Goal: Task Accomplishment & Management: Complete application form

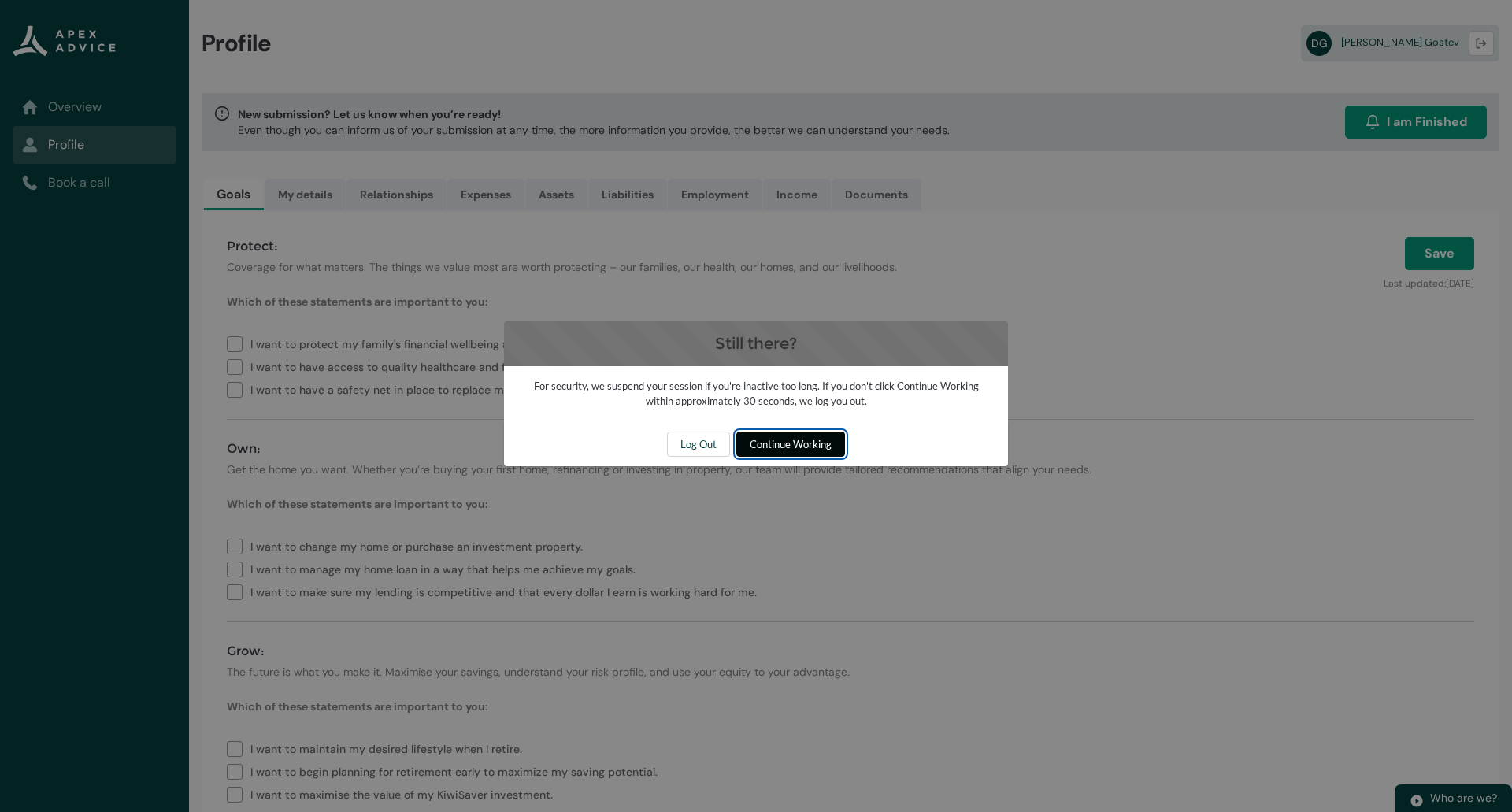
click at [781, 442] on span "Continue Working" at bounding box center [791, 444] width 82 height 24
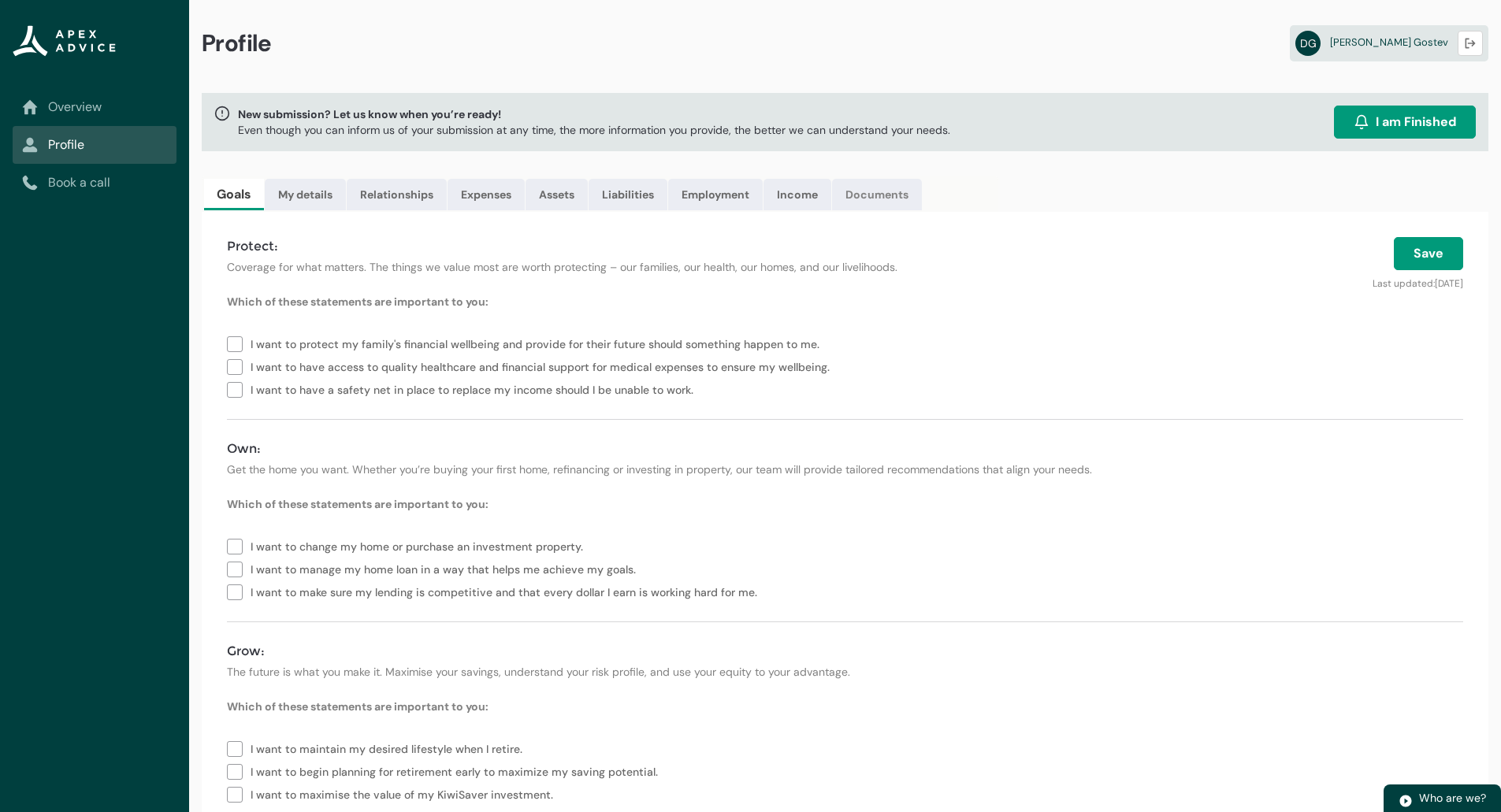
click at [871, 199] on link "Documents" at bounding box center [876, 194] width 90 height 31
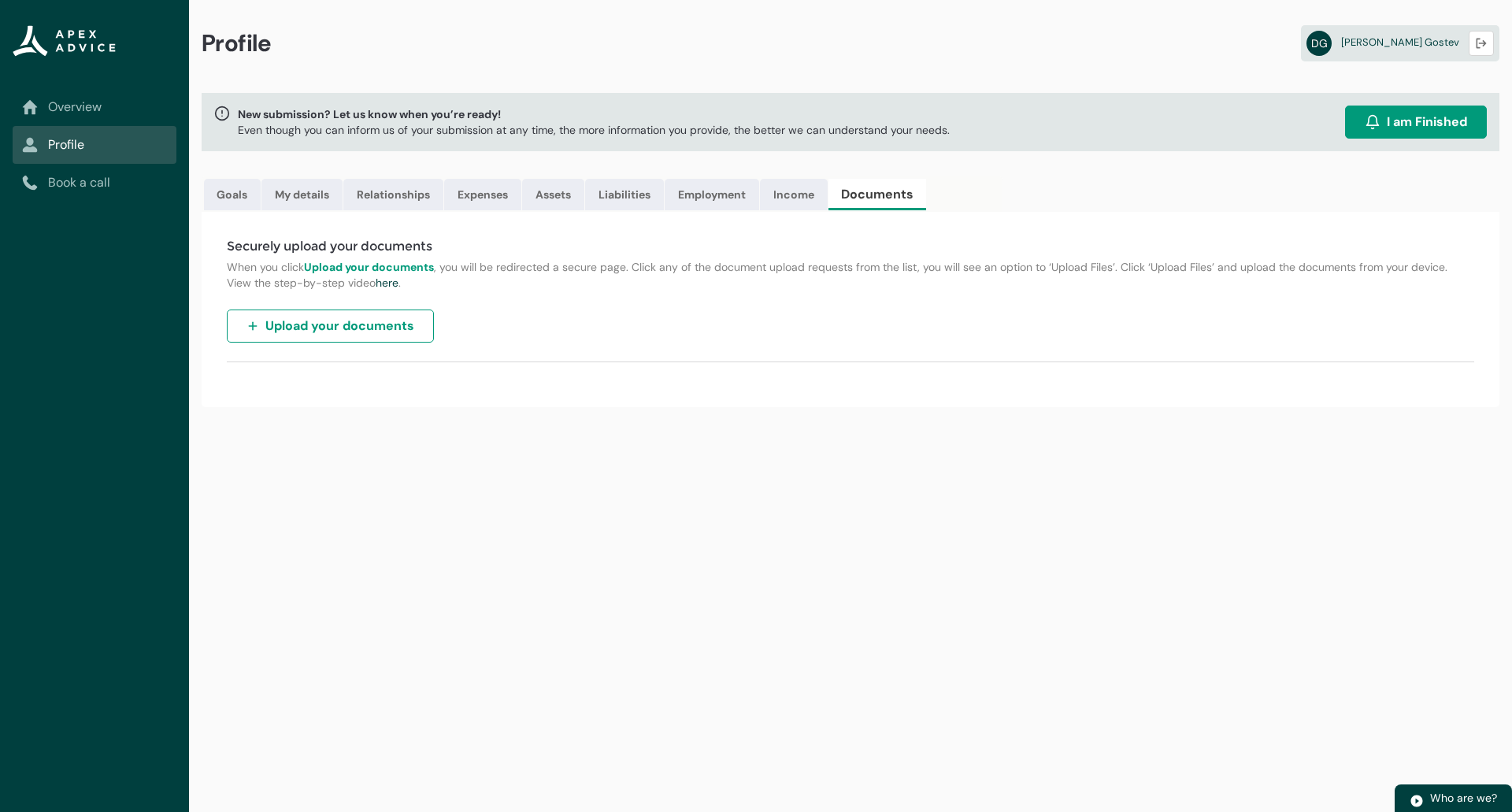
click at [281, 322] on span "Upload your documents" at bounding box center [340, 325] width 149 height 19
click at [287, 197] on link "My details" at bounding box center [301, 194] width 81 height 31
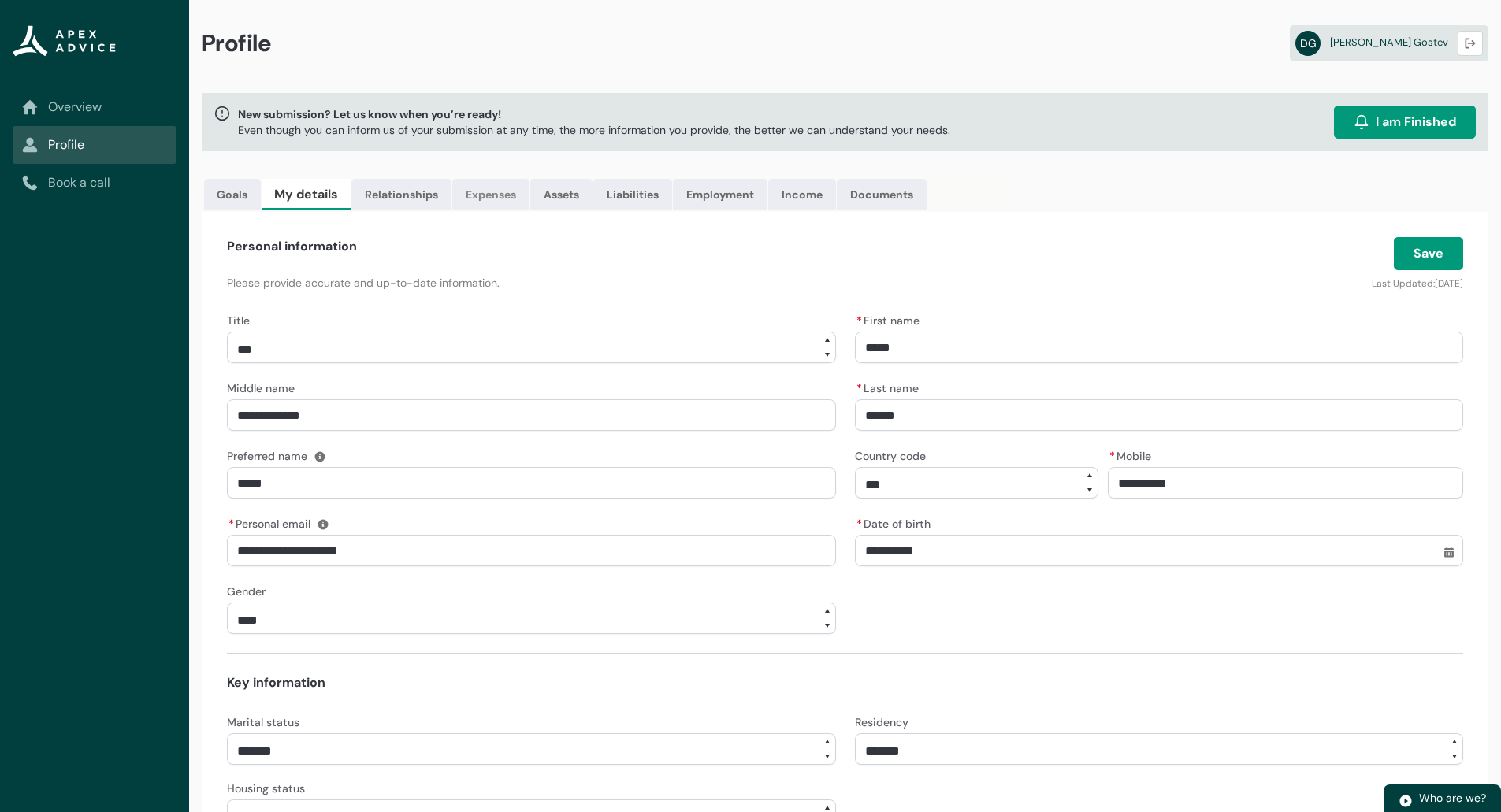
click at [475, 195] on link "Expenses" at bounding box center [491, 194] width 77 height 31
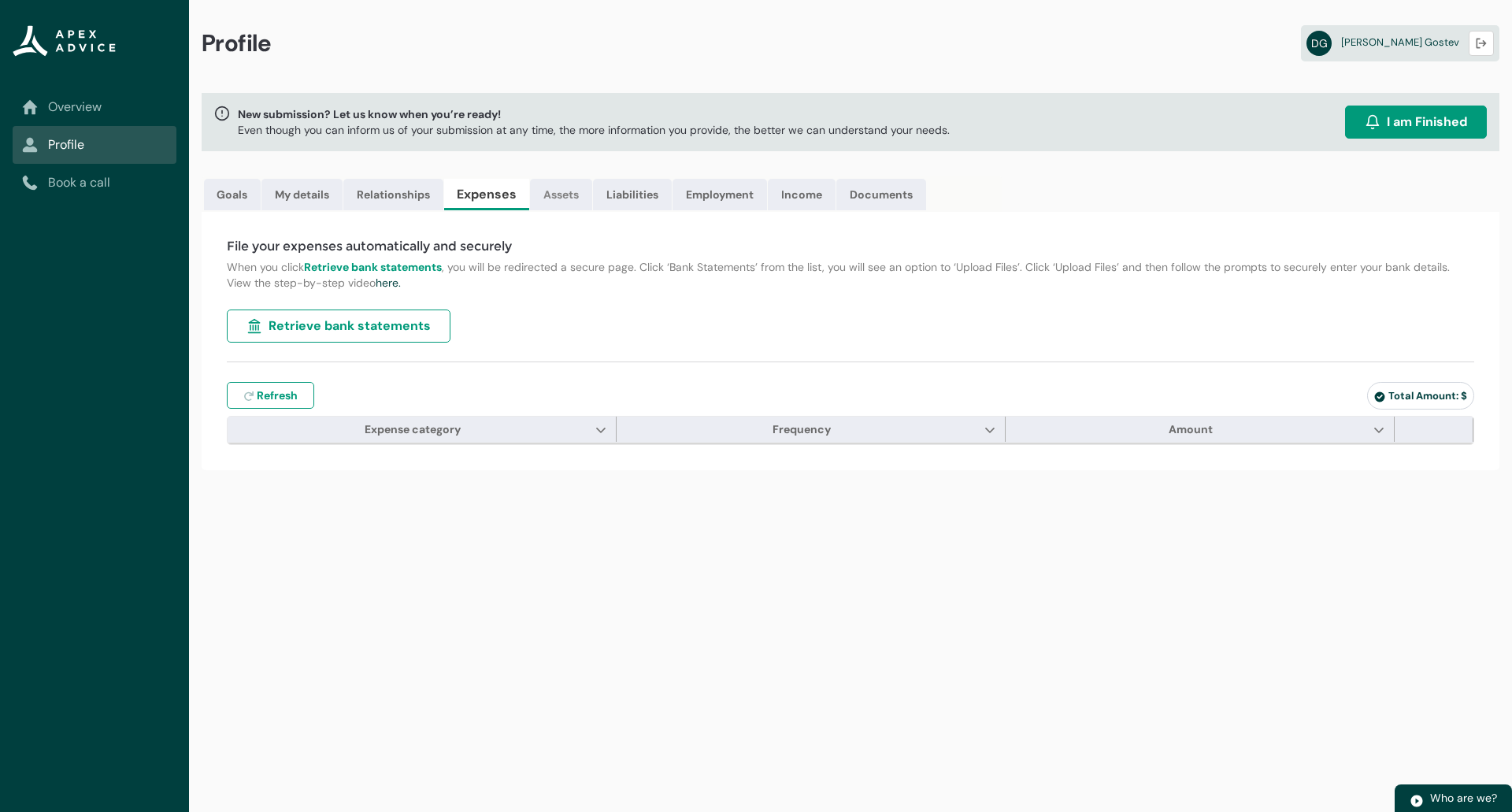
click at [555, 194] on link "Assets" at bounding box center [561, 194] width 62 height 31
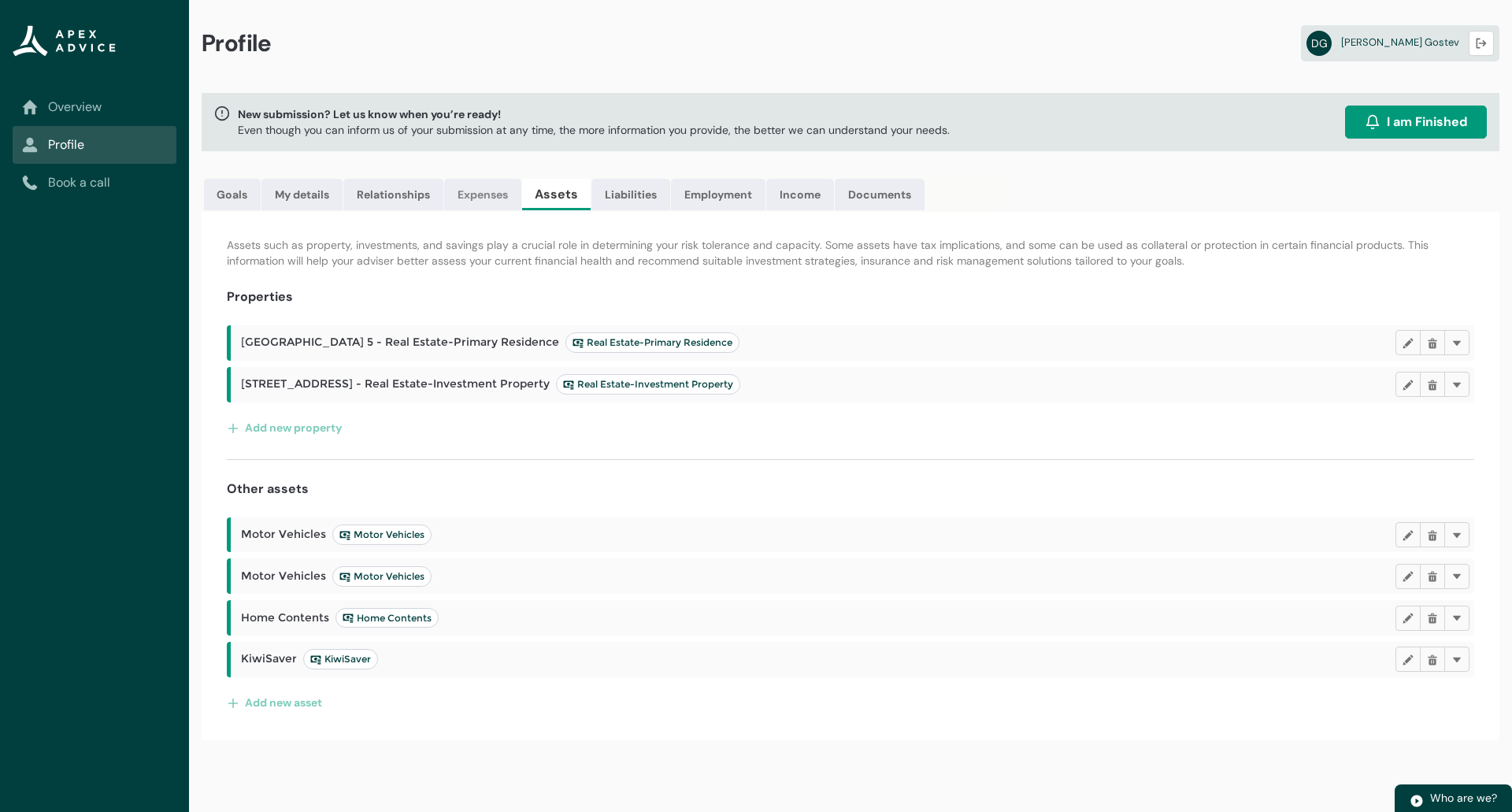
click at [466, 187] on link "Expenses" at bounding box center [482, 194] width 77 height 31
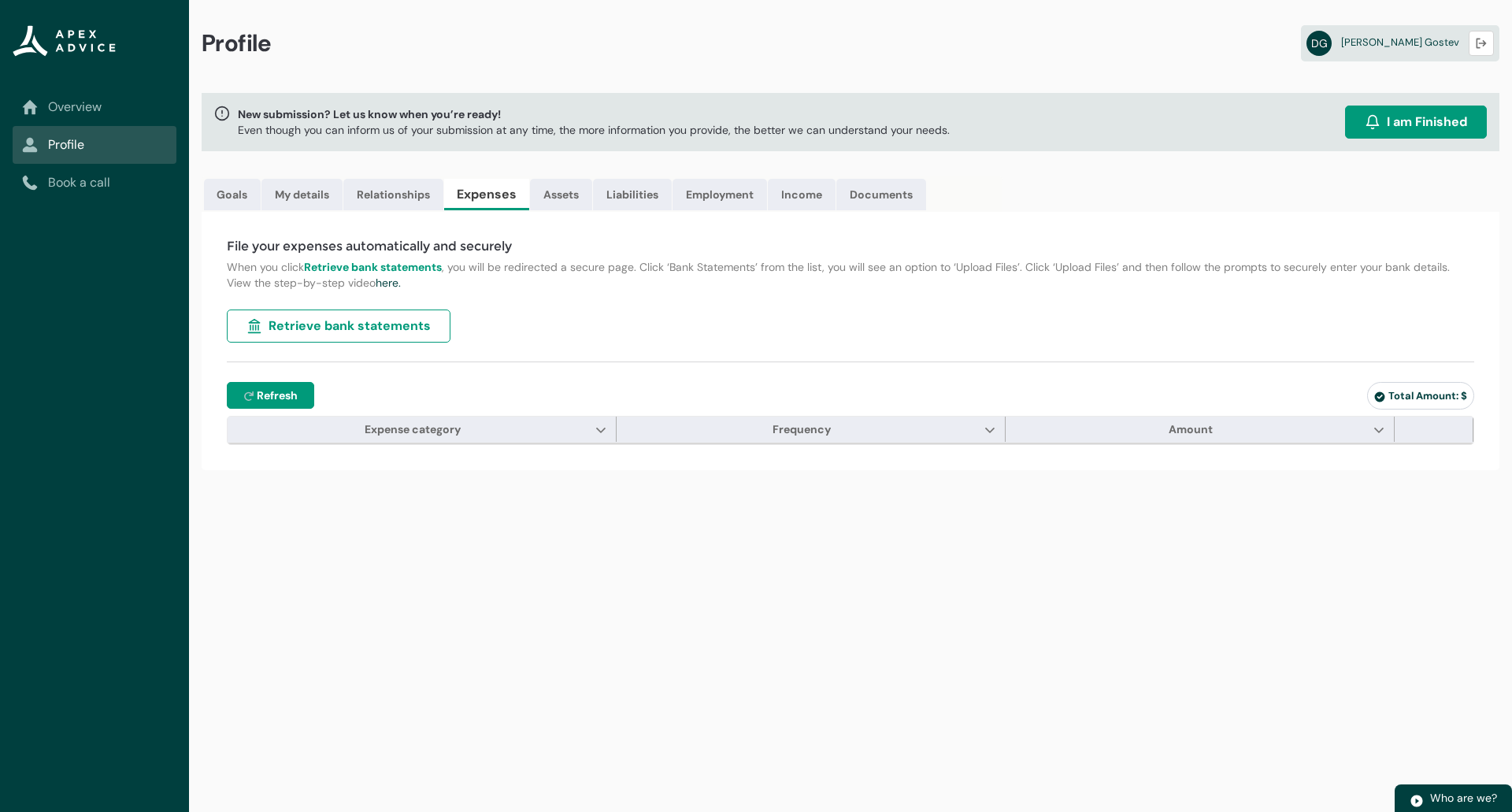
click at [272, 391] on span "Refresh" at bounding box center [277, 395] width 41 height 16
click at [362, 459] on div "File your expenses automatically and securely When you click Retrieve bank stat…" at bounding box center [850, 340] width 1298 height 259
click at [599, 430] on lightning-primitive-icon "Expense category" at bounding box center [601, 429] width 11 height 12
click at [548, 587] on div "Profile DG Denis Gostev Logout New submission? Let us know when you’re ready! E…" at bounding box center [850, 406] width 1323 height 812
click at [988, 426] on lightning-primitive-icon "Frequency" at bounding box center [990, 429] width 11 height 12
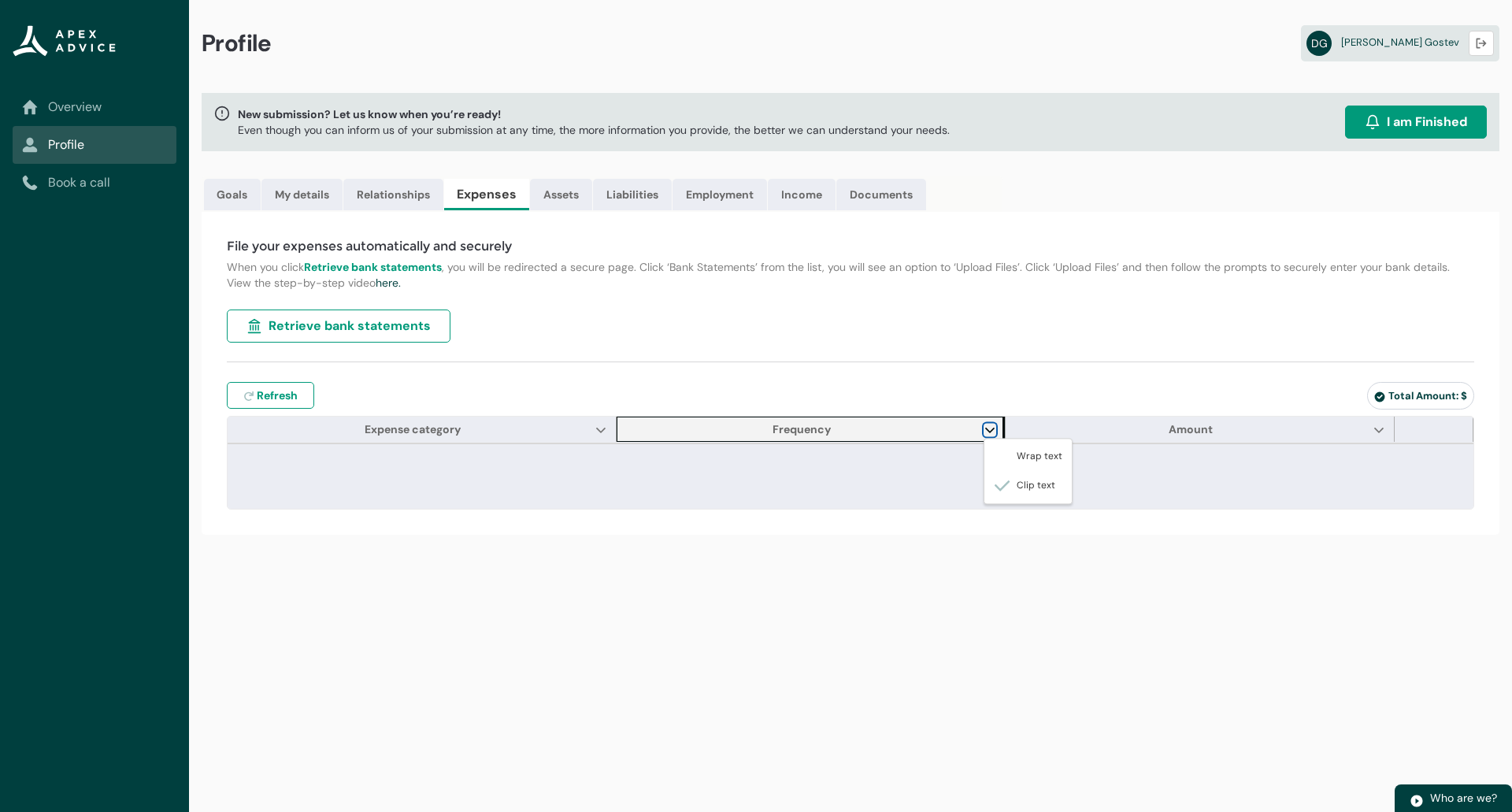
click at [988, 426] on lightning-primitive-icon "Frequency" at bounding box center [990, 429] width 11 height 12
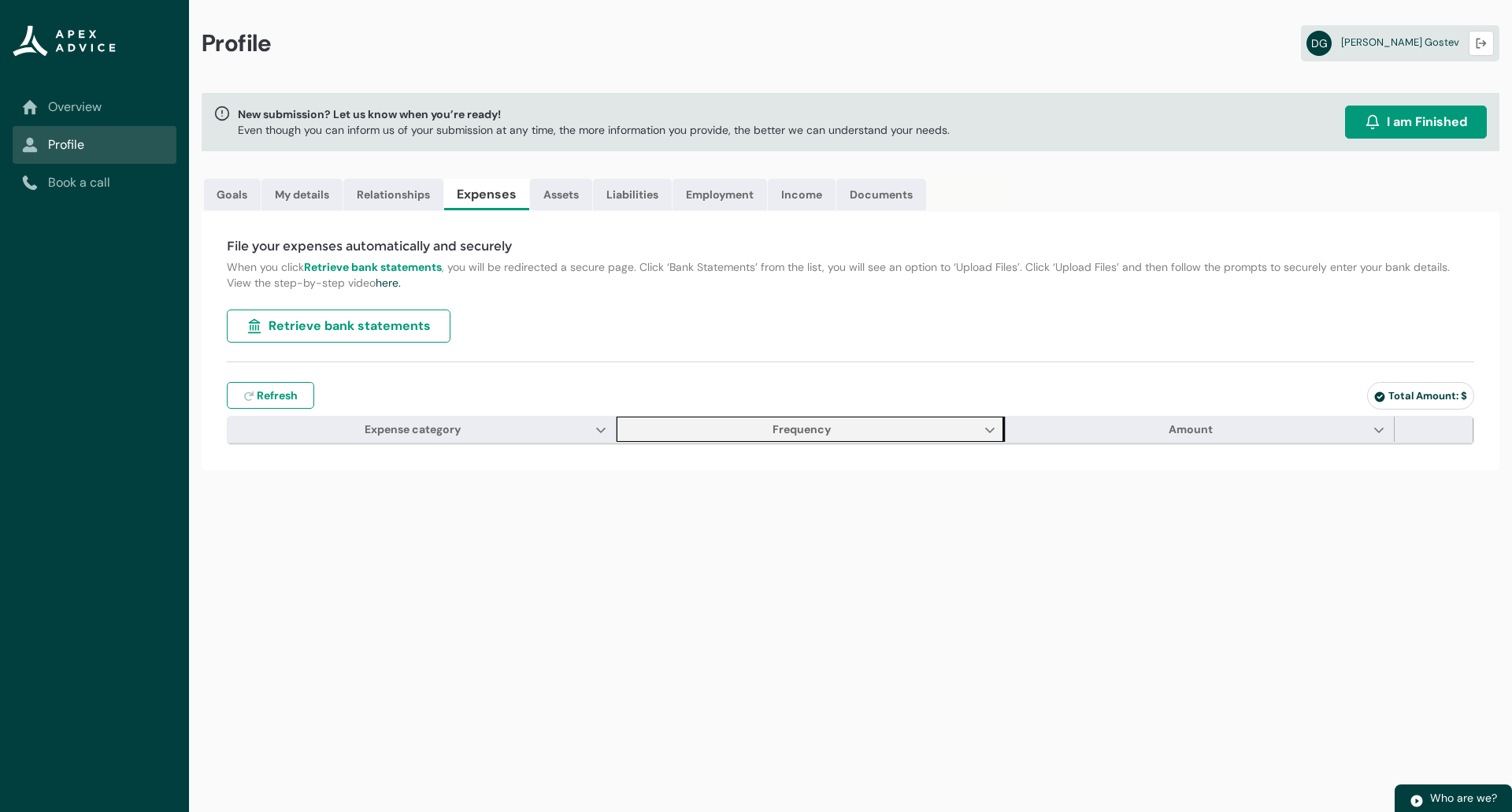
click at [945, 374] on div "File your expenses automatically and securely When you click Retrieve bank stat…" at bounding box center [850, 340] width 1298 height 259
drag, startPoint x: 569, startPoint y: 175, endPoint x: 574, endPoint y: 187, distance: 13.0
click at [572, 182] on div "Profile DG Denis Gostev Logout New submission? Let us know when you’re ready! E…" at bounding box center [850, 406] width 1323 height 812
click at [574, 187] on link "Assets" at bounding box center [561, 194] width 62 height 31
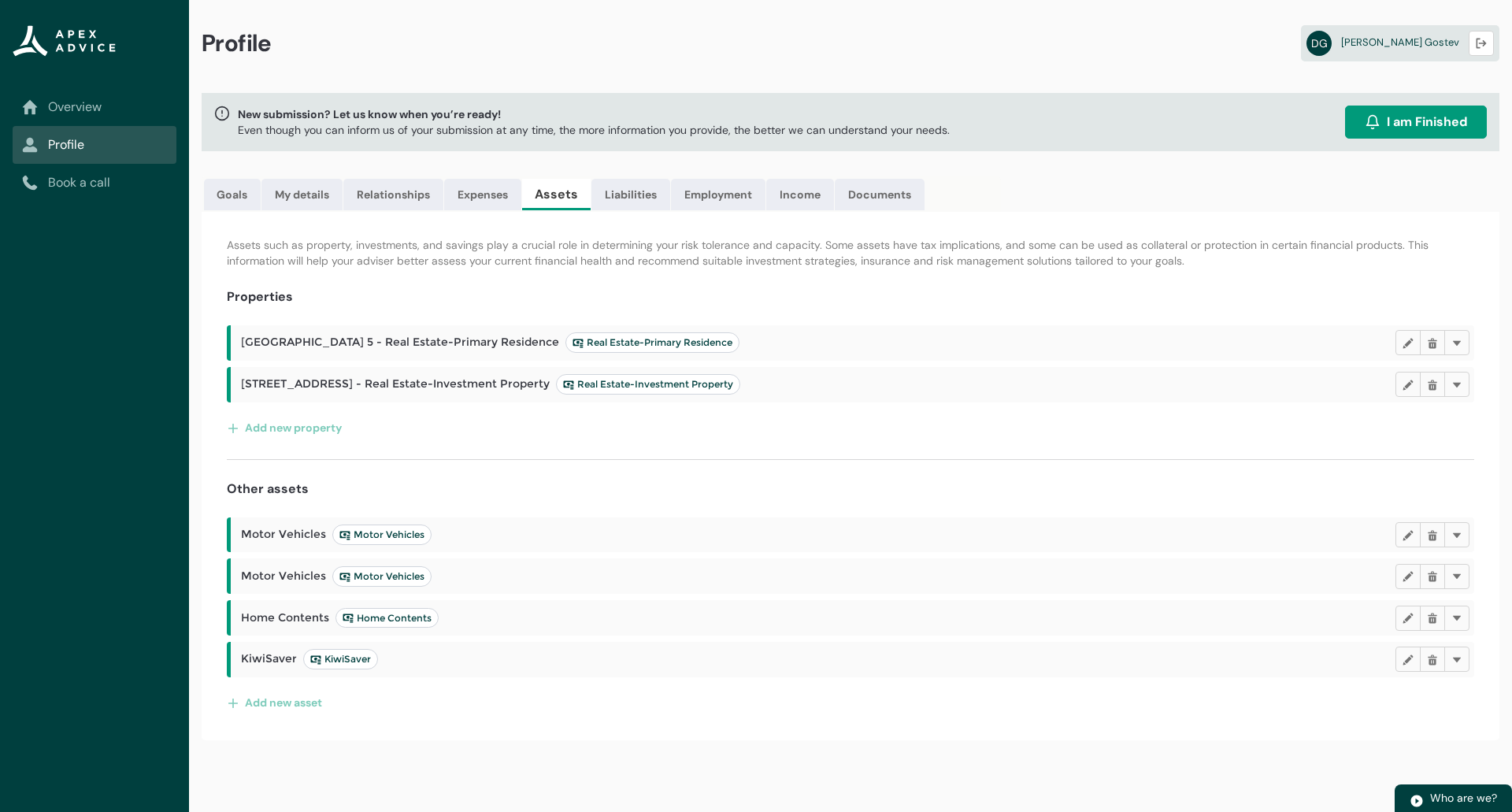
click at [443, 660] on h2 "KiwiSaver KiwiSaver" at bounding box center [818, 658] width 1155 height 20
click at [1410, 664] on lightning-primitive-icon "button" at bounding box center [1408, 659] width 11 height 12
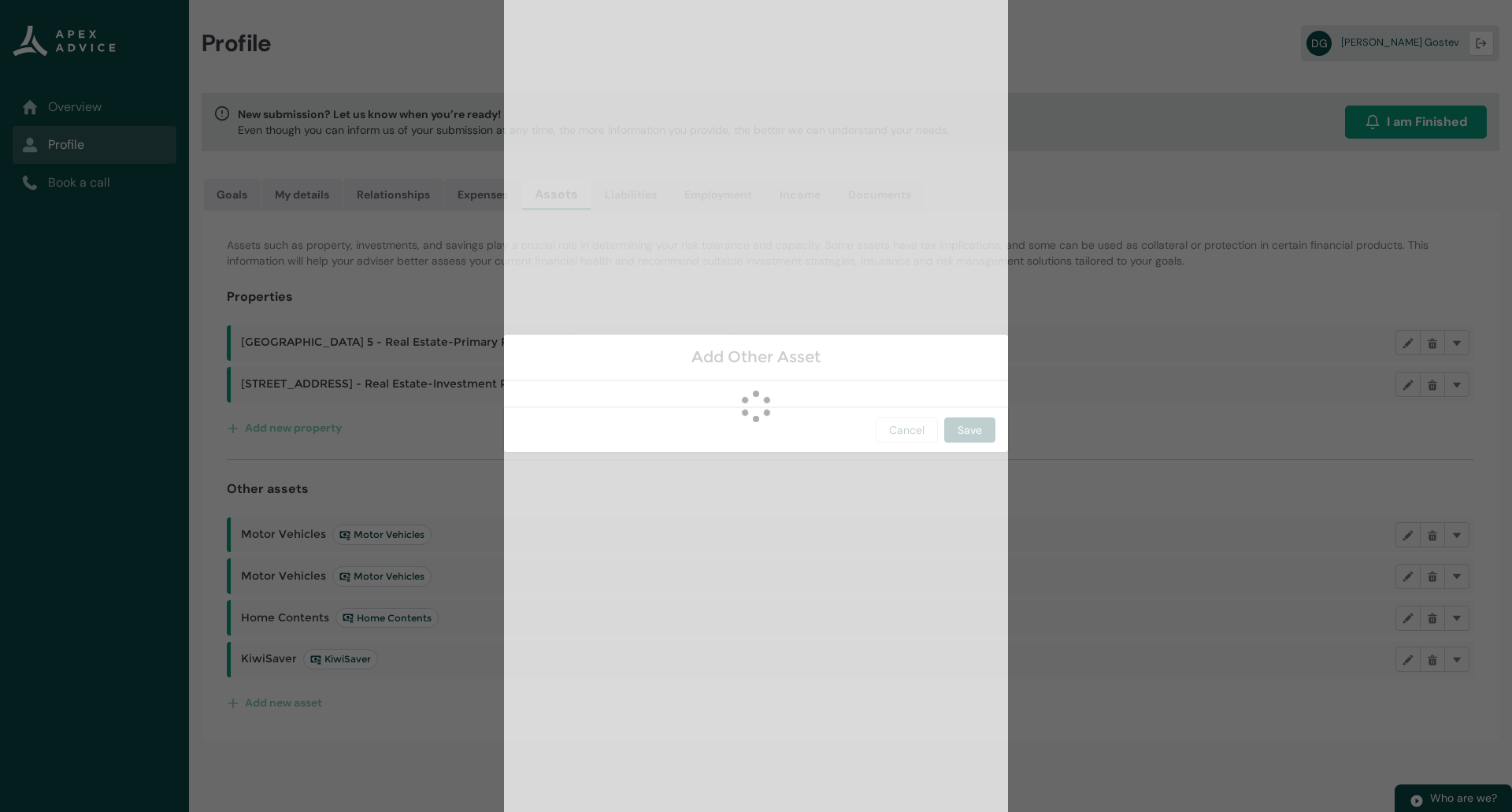
click at [1044, 560] on section "Add Other Asset Loading Cancel Save" at bounding box center [756, 406] width 1512 height 812
drag, startPoint x: 899, startPoint y: 556, endPoint x: 877, endPoint y: 554, distance: 22.1
click at [898, 556] on lightning-spinner "Loading" at bounding box center [755, 406] width 504 height 812
click at [302, 73] on section "Add Other Asset Loading Cancel Save" at bounding box center [756, 406] width 1512 height 812
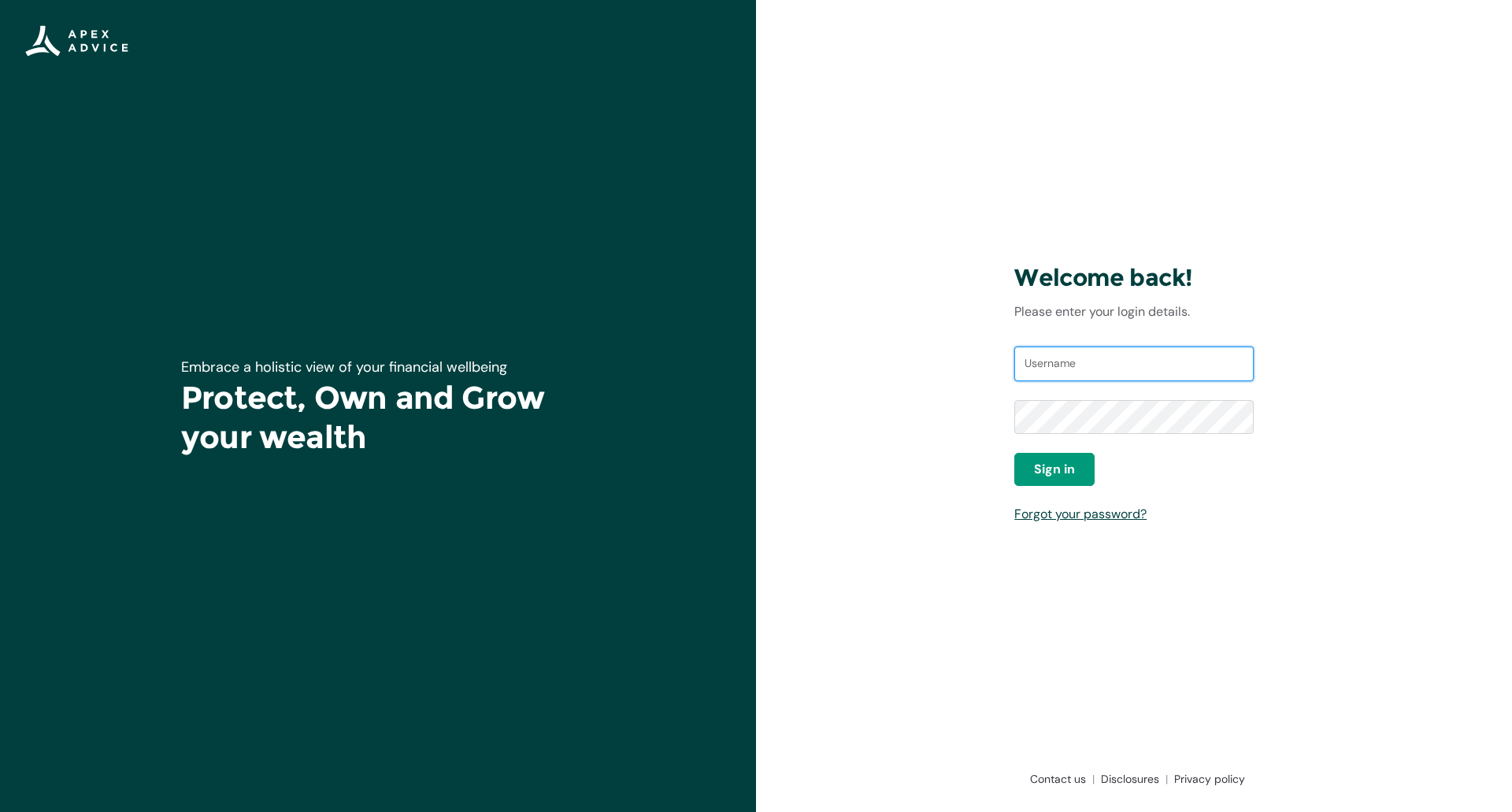
click at [1046, 366] on input "Username" at bounding box center [1134, 363] width 239 height 35
click at [1041, 363] on input "Username" at bounding box center [1134, 363] width 239 height 35
click at [1055, 369] on input "Username" at bounding box center [1134, 363] width 239 height 35
drag, startPoint x: 854, startPoint y: 373, endPoint x: 718, endPoint y: 352, distance: 137.6
click at [853, 373] on div "Welcome back! Please enter your login details. Username Password Sign in Forgot…" at bounding box center [1134, 406] width 756 height 812
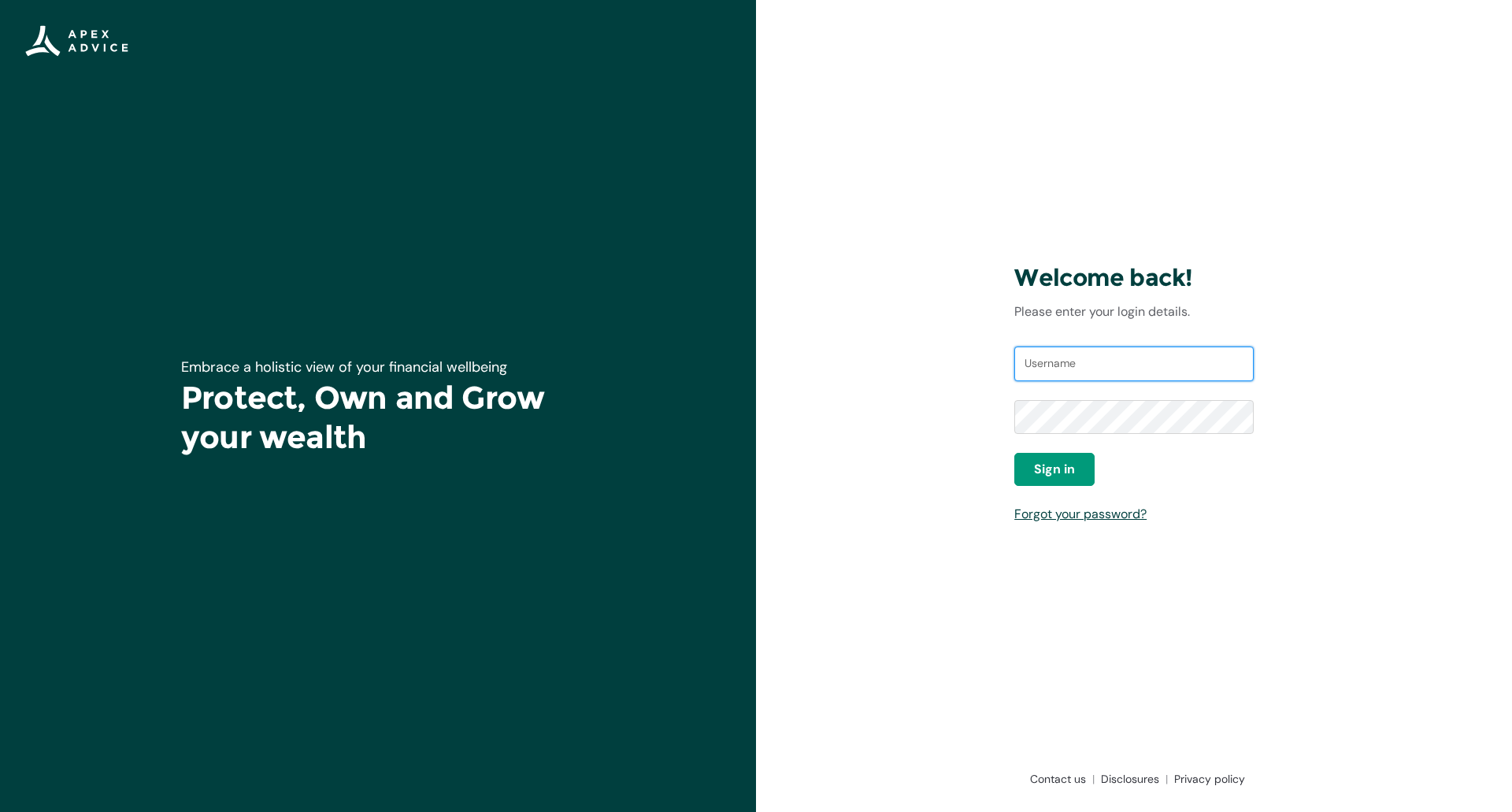
click at [1088, 365] on input "Username" at bounding box center [1134, 363] width 239 height 35
type input "d"
type input "s"
type input "gostevden@yahoo.co.nz"
click at [1049, 460] on span "Sign in" at bounding box center [1054, 469] width 41 height 19
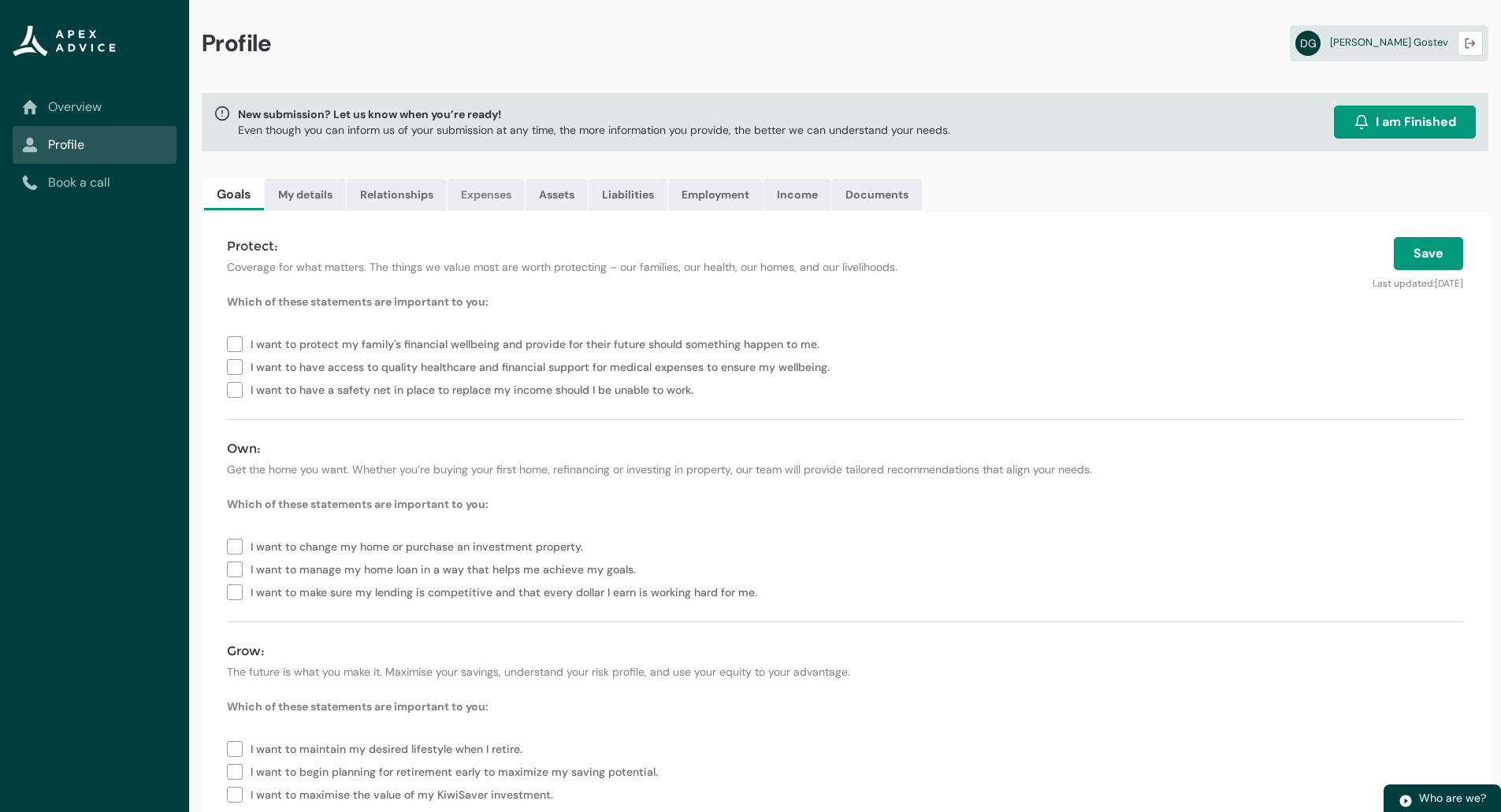
click at [486, 191] on link "Expenses" at bounding box center [486, 194] width 77 height 31
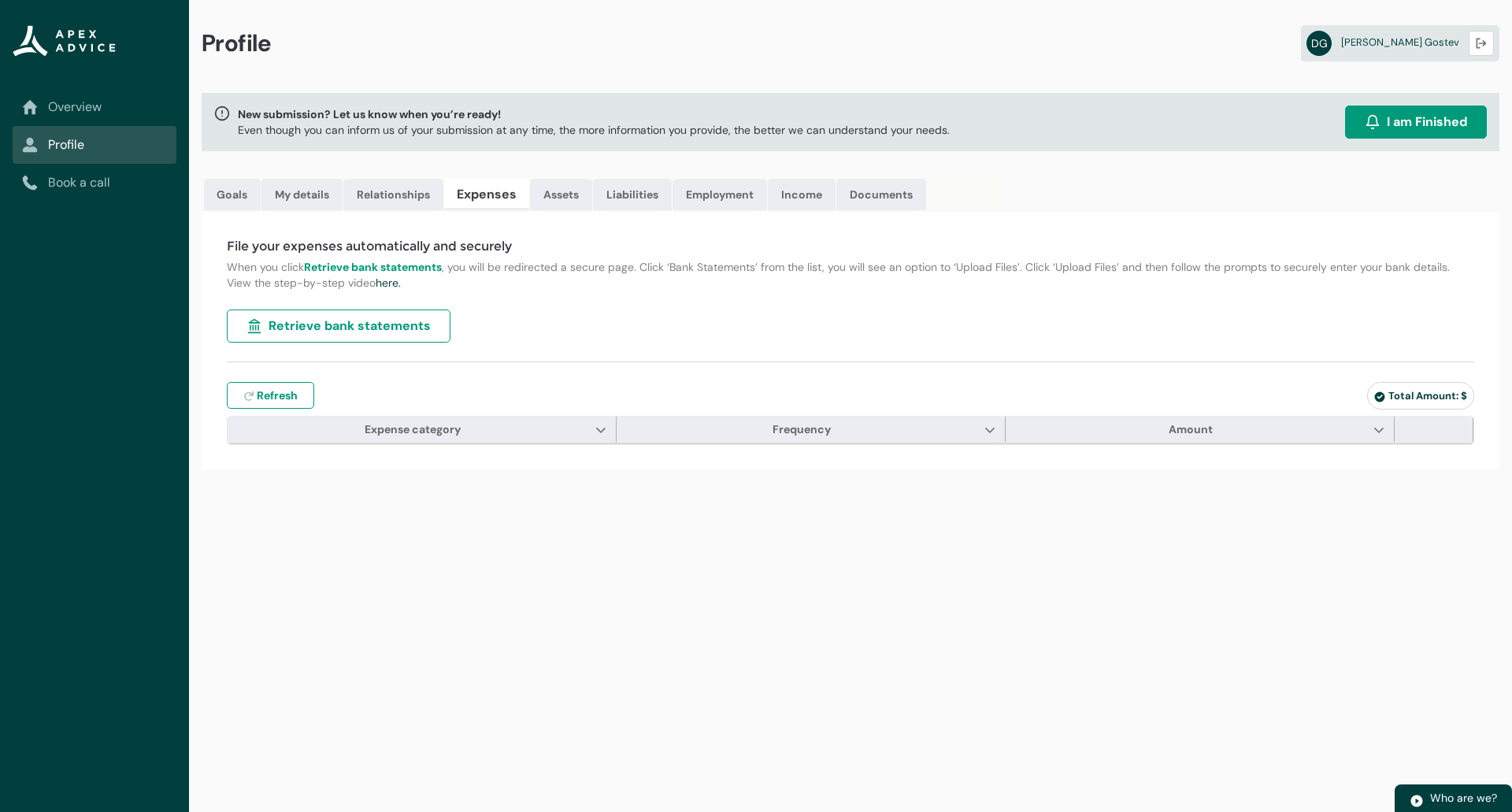
type input "***"
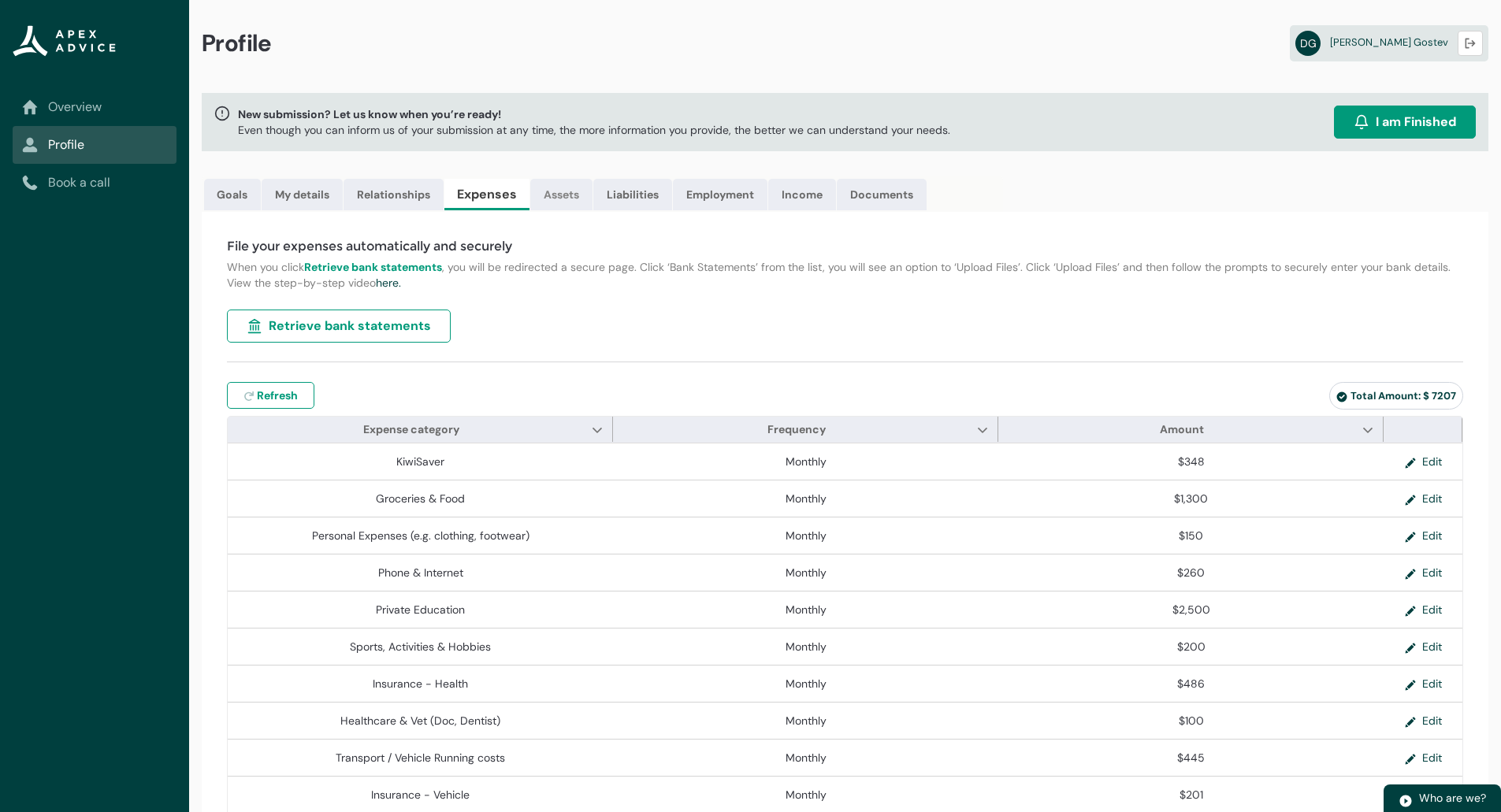
click at [561, 195] on link "Assets" at bounding box center [562, 194] width 62 height 31
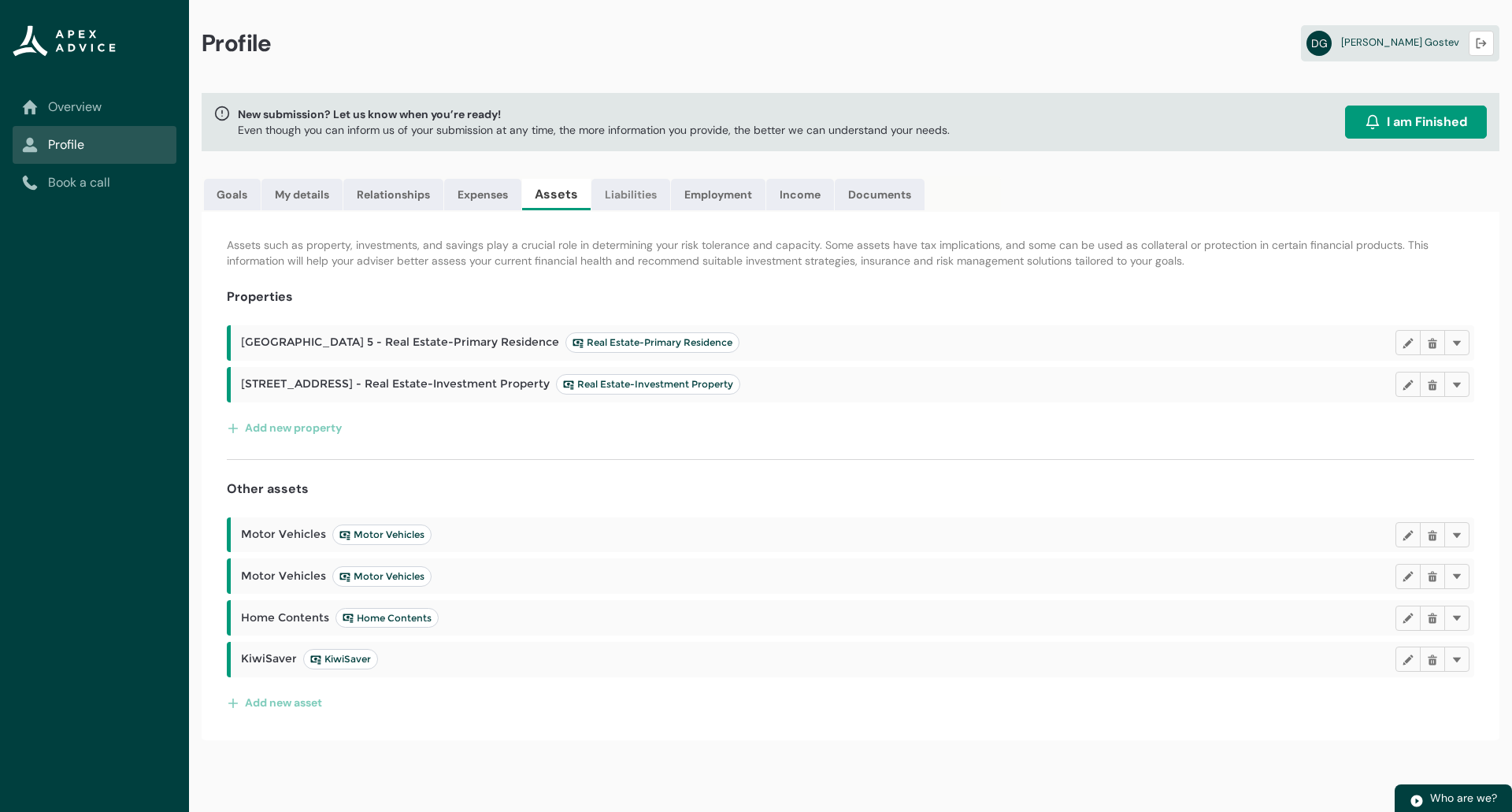
click at [644, 195] on link "Liabilities" at bounding box center [631, 194] width 79 height 31
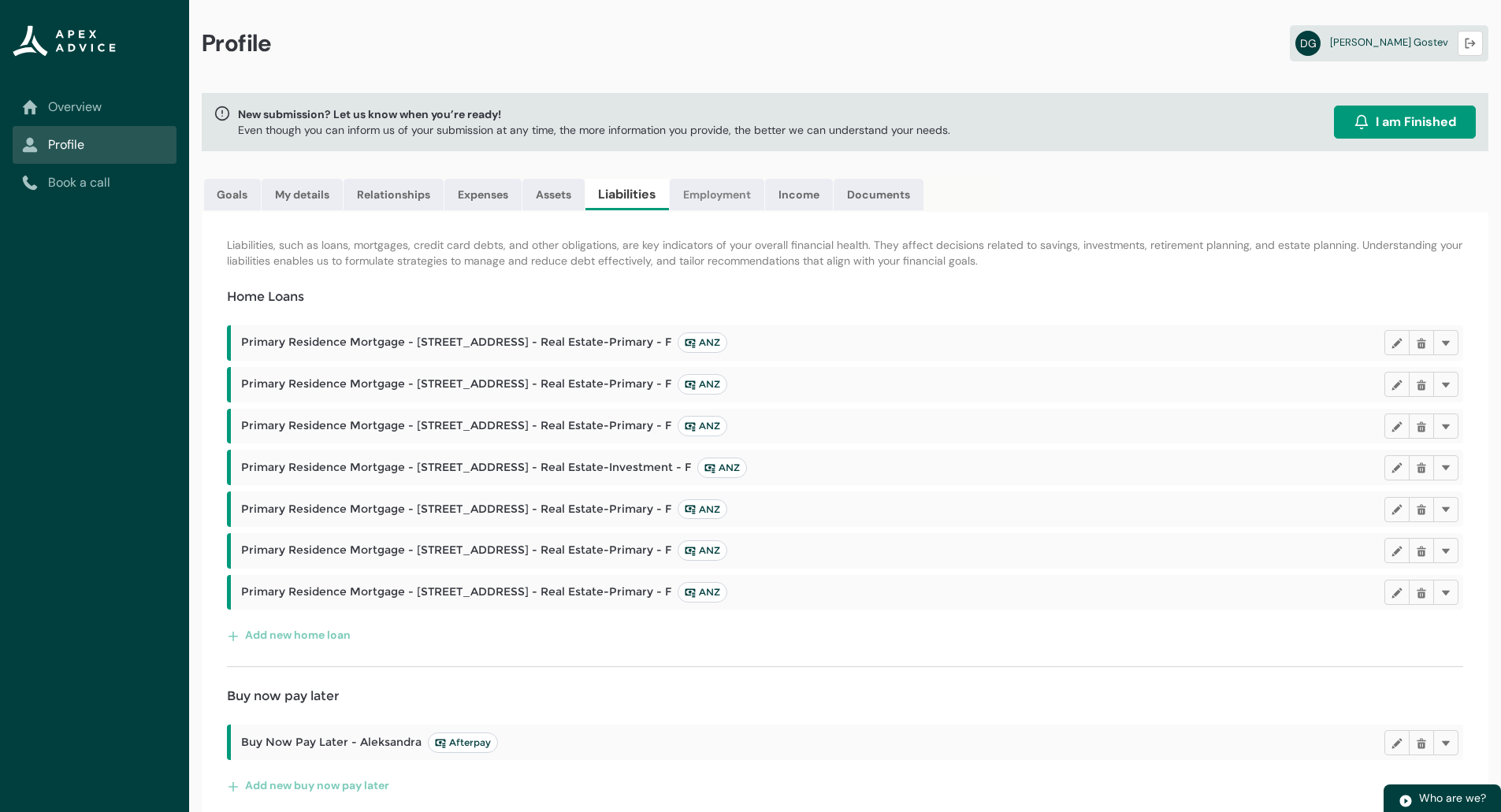
click at [716, 191] on link "Employment" at bounding box center [717, 194] width 94 height 31
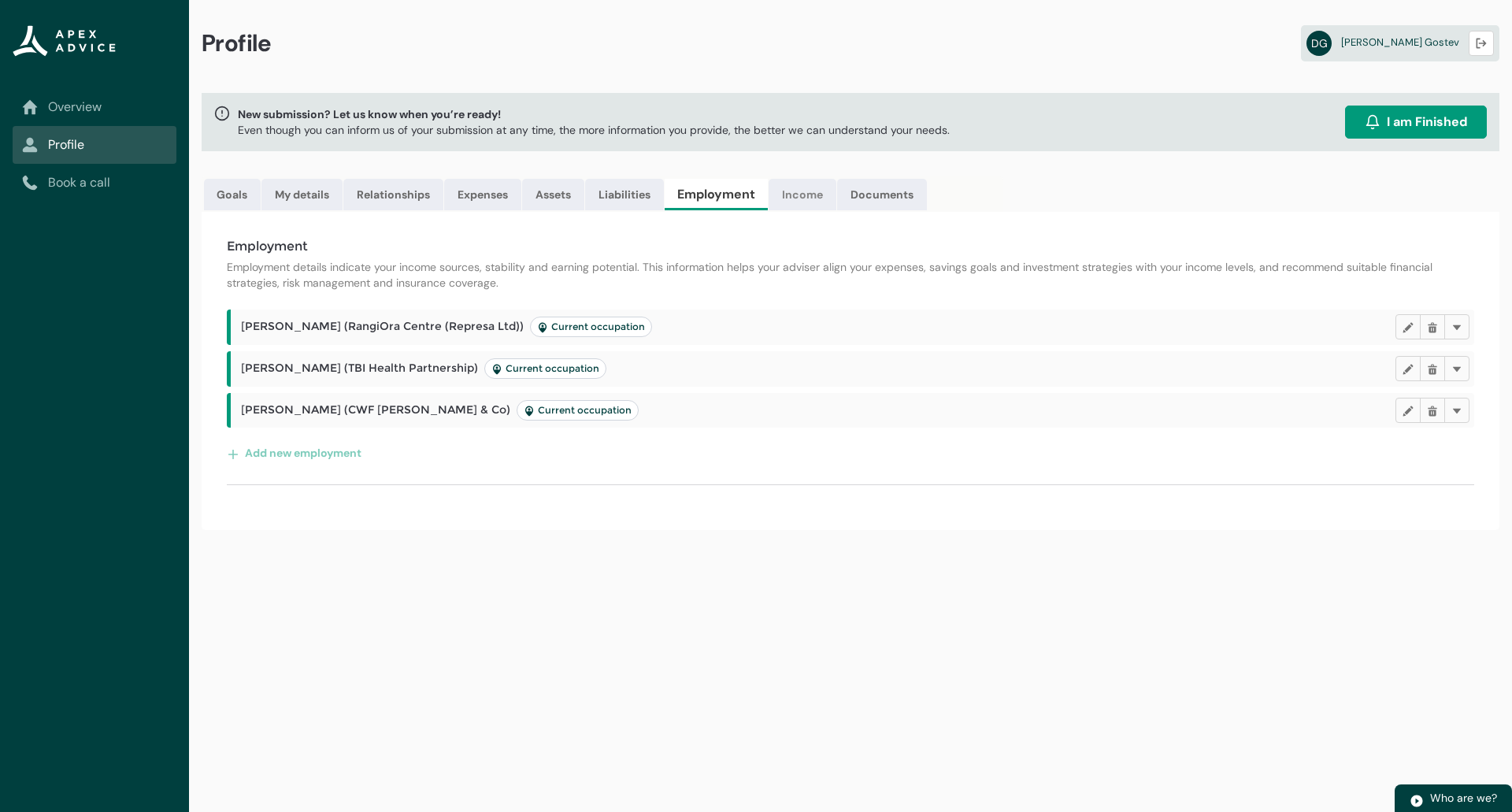
click at [808, 191] on link "Income" at bounding box center [802, 194] width 68 height 31
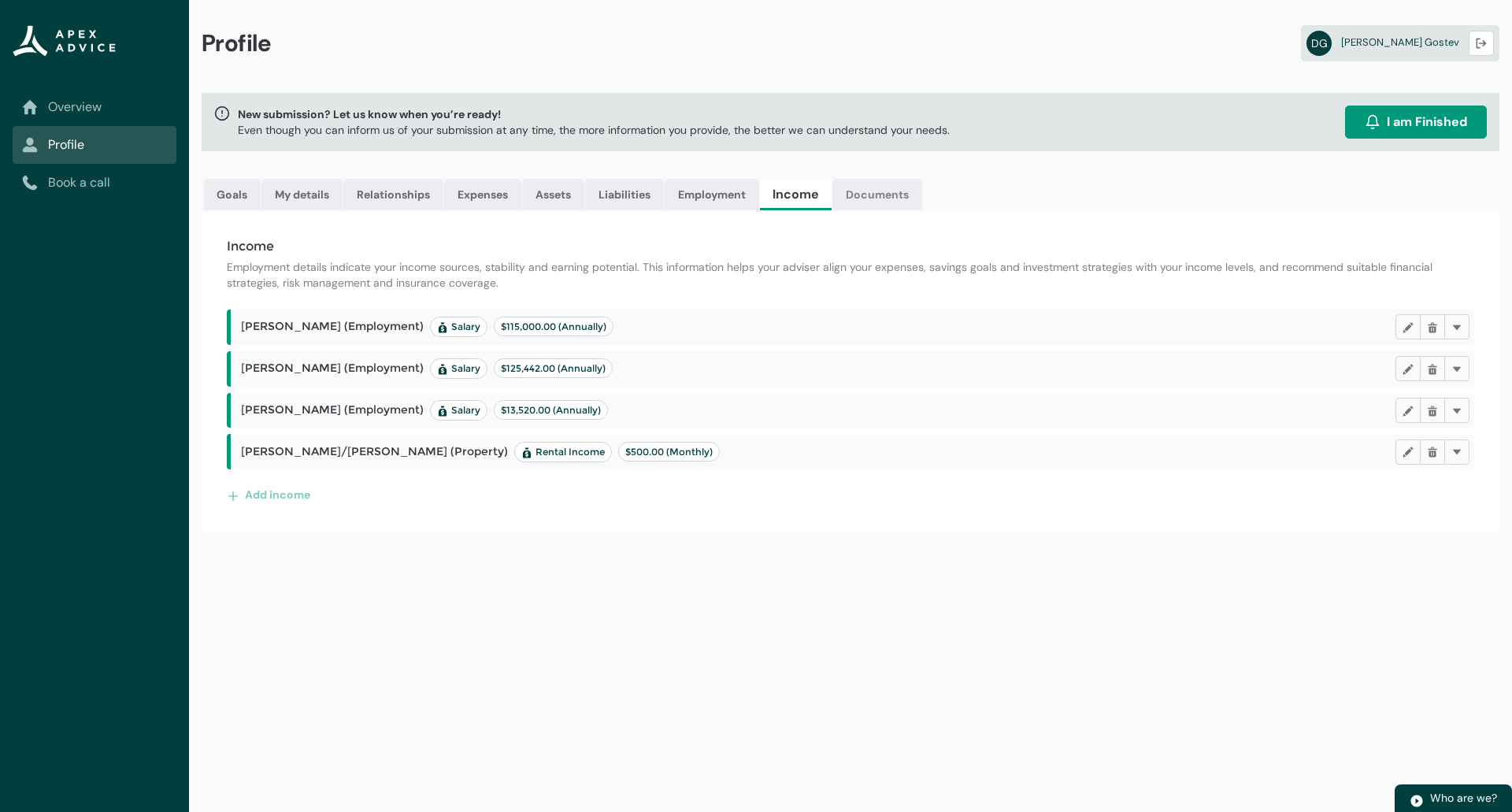
click at [880, 195] on link "Documents" at bounding box center [877, 194] width 90 height 31
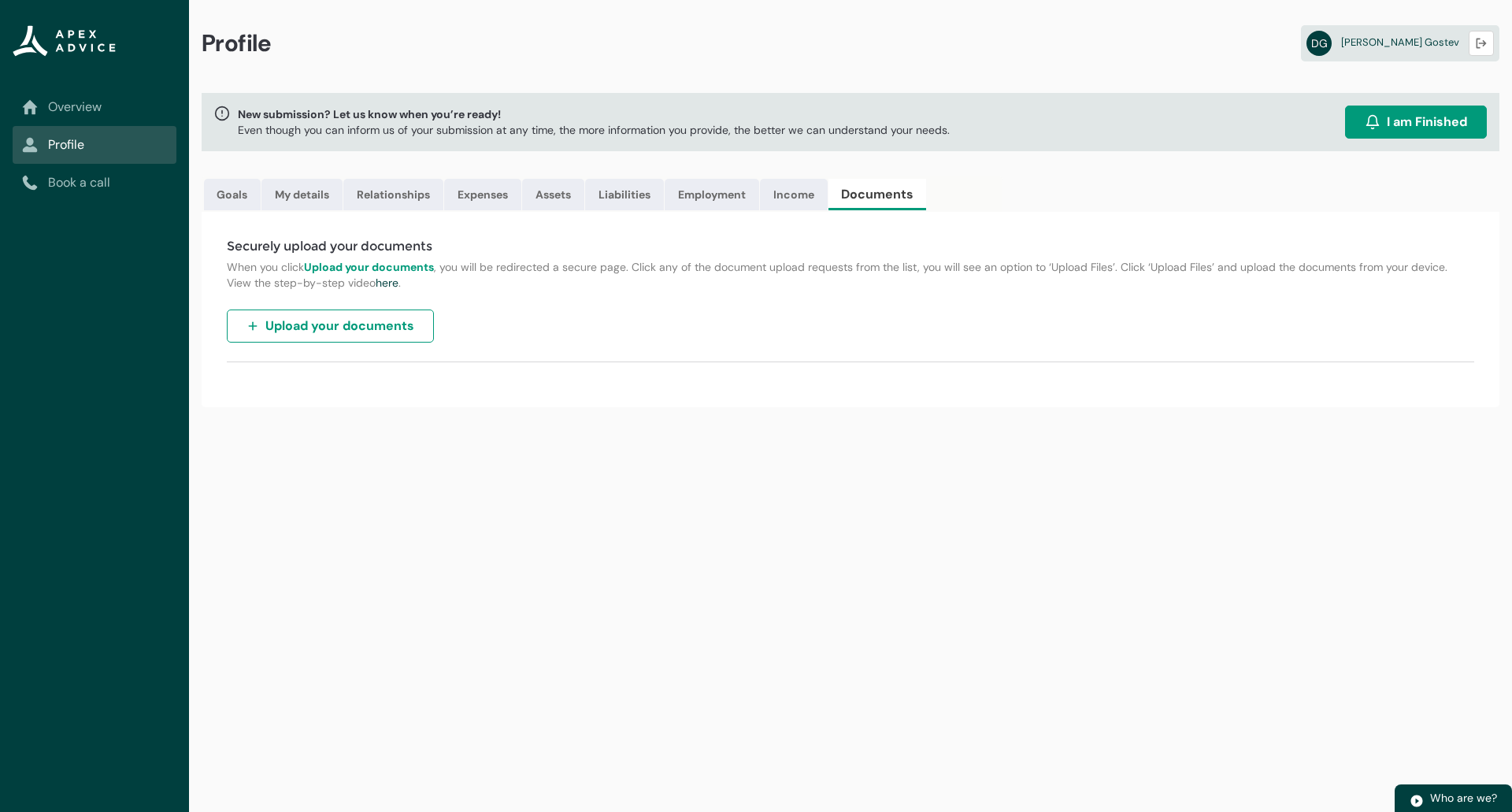
click at [1400, 123] on span "I am Finished" at bounding box center [1427, 122] width 80 height 19
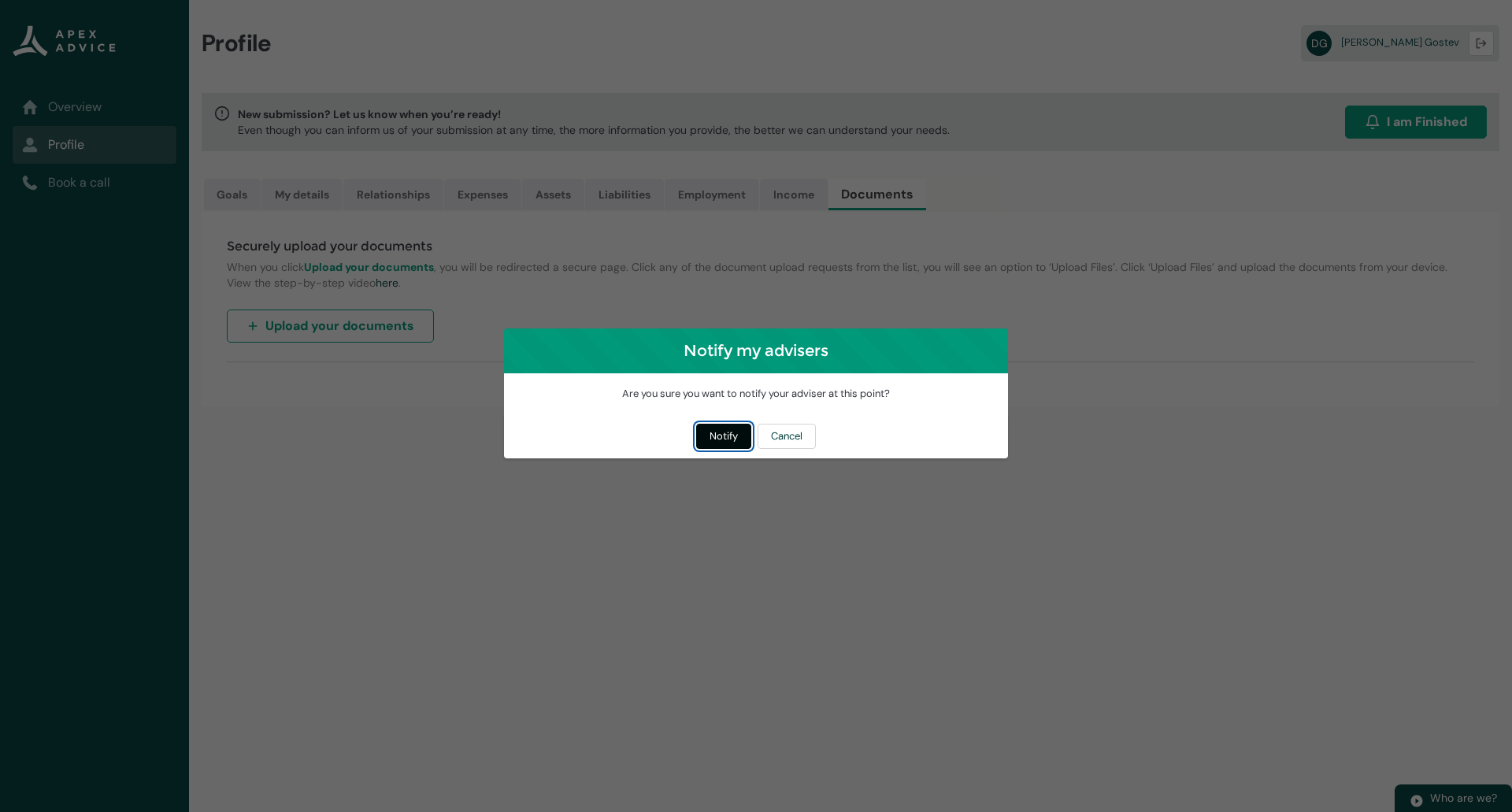
click at [716, 433] on button "Notify" at bounding box center [724, 436] width 55 height 25
